Goal: Information Seeking & Learning: Learn about a topic

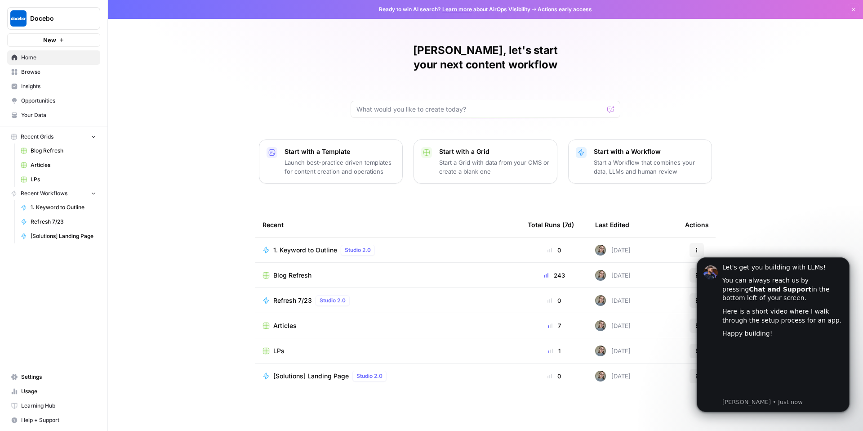
click at [51, 151] on span "Blog Refresh" at bounding box center [64, 151] width 66 height 8
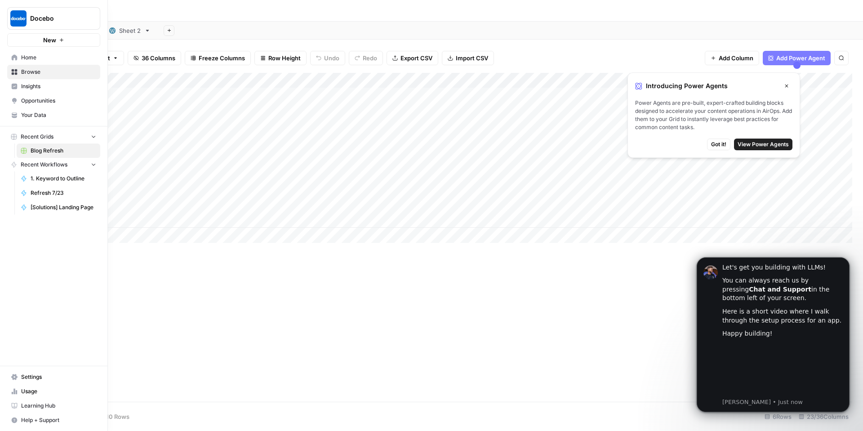
click at [16, 58] on icon at bounding box center [15, 57] width 6 height 6
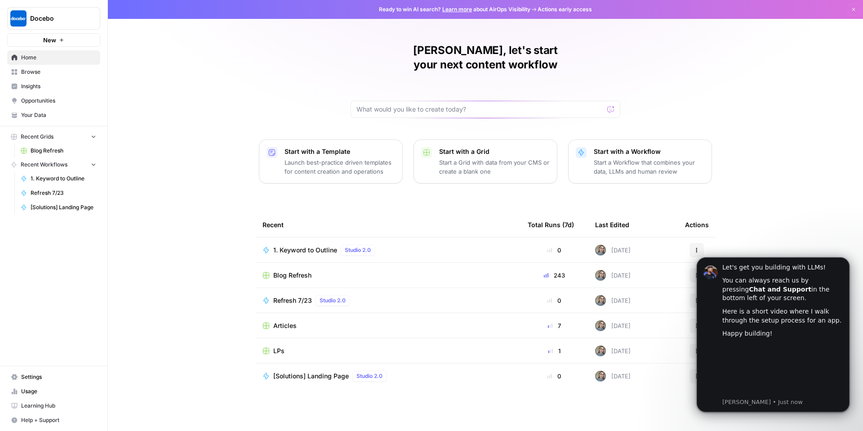
click at [31, 87] on span "Insights" at bounding box center [58, 86] width 75 height 8
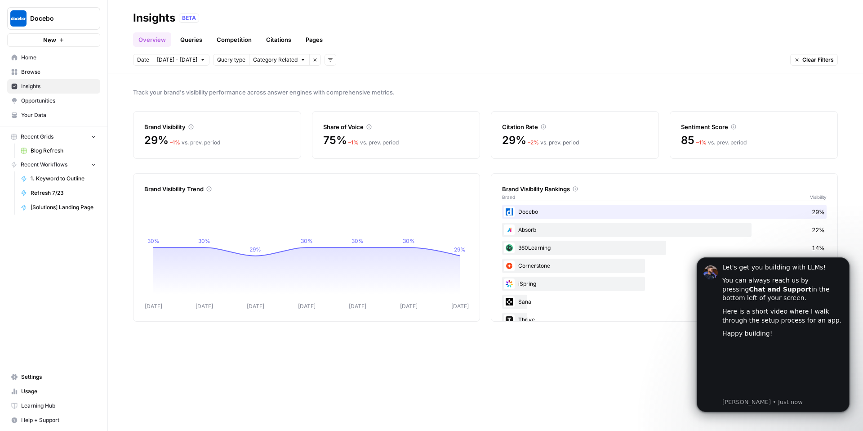
click at [656, 366] on div "Track your brand's visibility performance across answer engines with comprehens…" at bounding box center [485, 251] width 755 height 357
click at [580, 353] on div "Track your brand's visibility performance across answer engines with comprehens…" at bounding box center [485, 251] width 755 height 357
click at [852, 257] on button "Dismiss notification" at bounding box center [847, 260] width 12 height 12
